Goal: Information Seeking & Learning: Learn about a topic

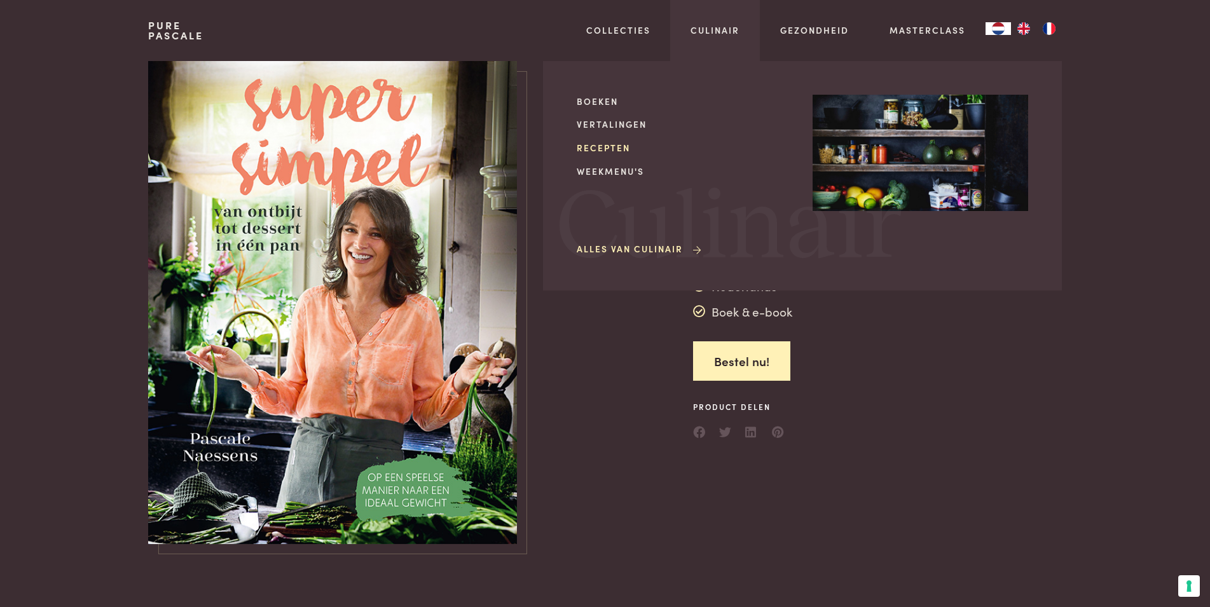
click at [618, 146] on link "Recepten" at bounding box center [683, 147] width 215 height 13
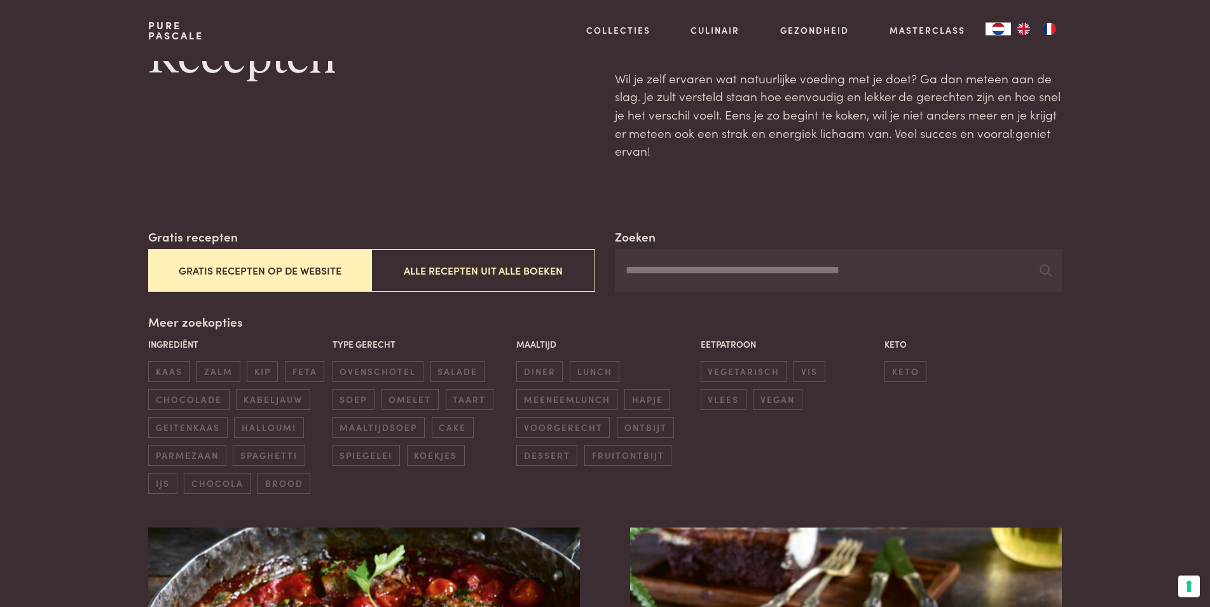
scroll to position [65, 0]
click at [684, 266] on input "Zoeken" at bounding box center [838, 270] width 446 height 43
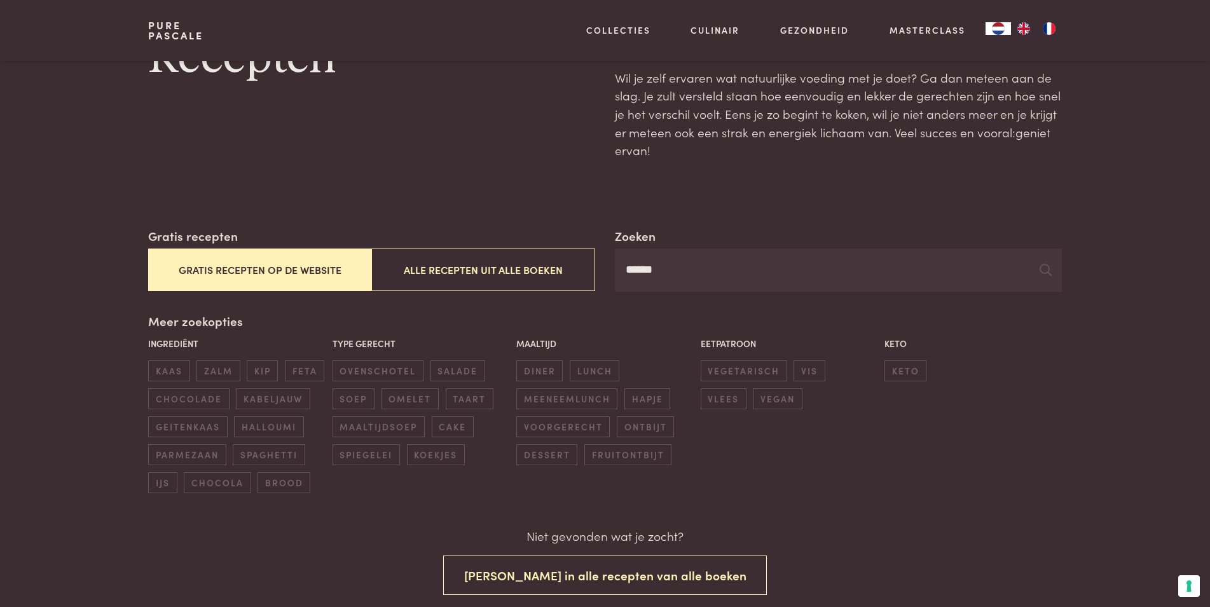
type input "*******"
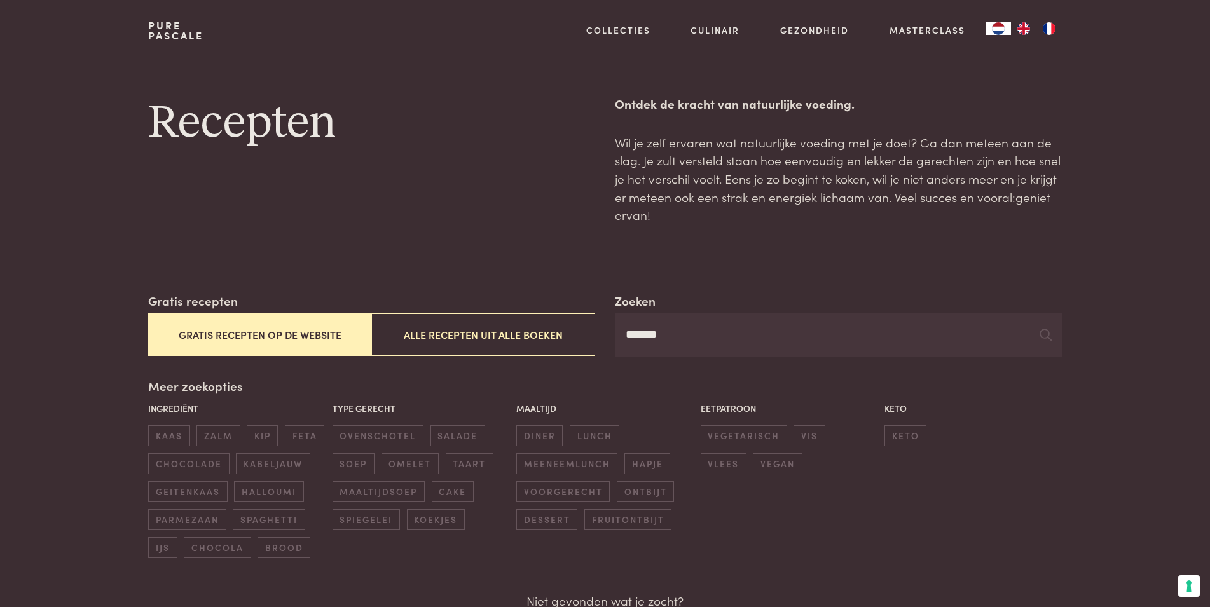
scroll to position [65, 0]
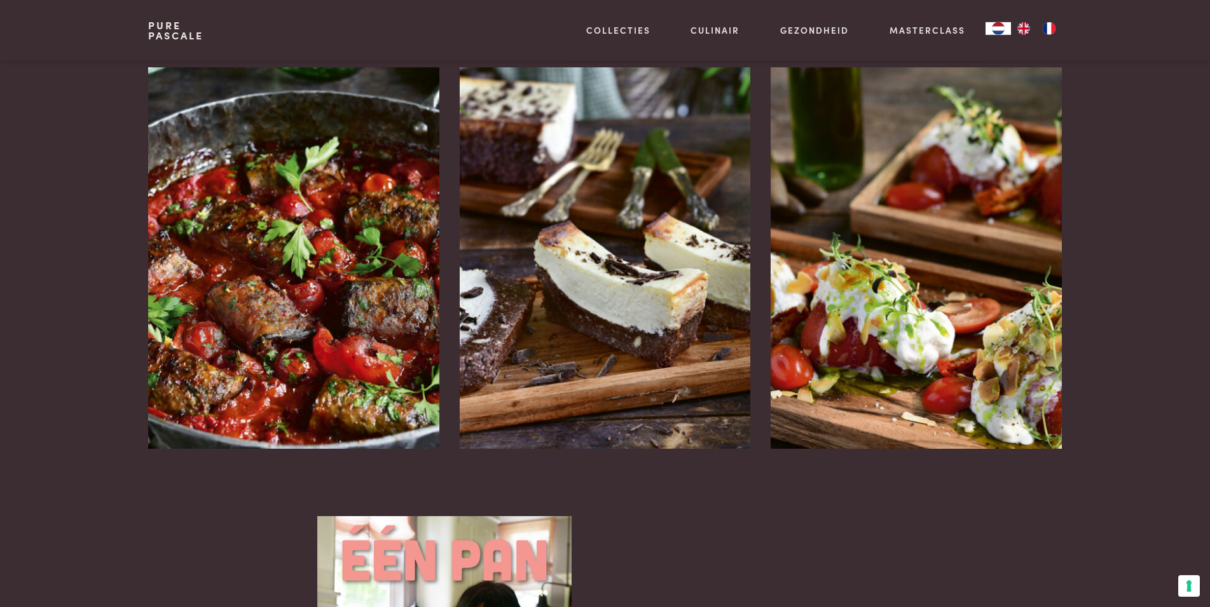
scroll to position [1686, 0]
